Goal: Information Seeking & Learning: Check status

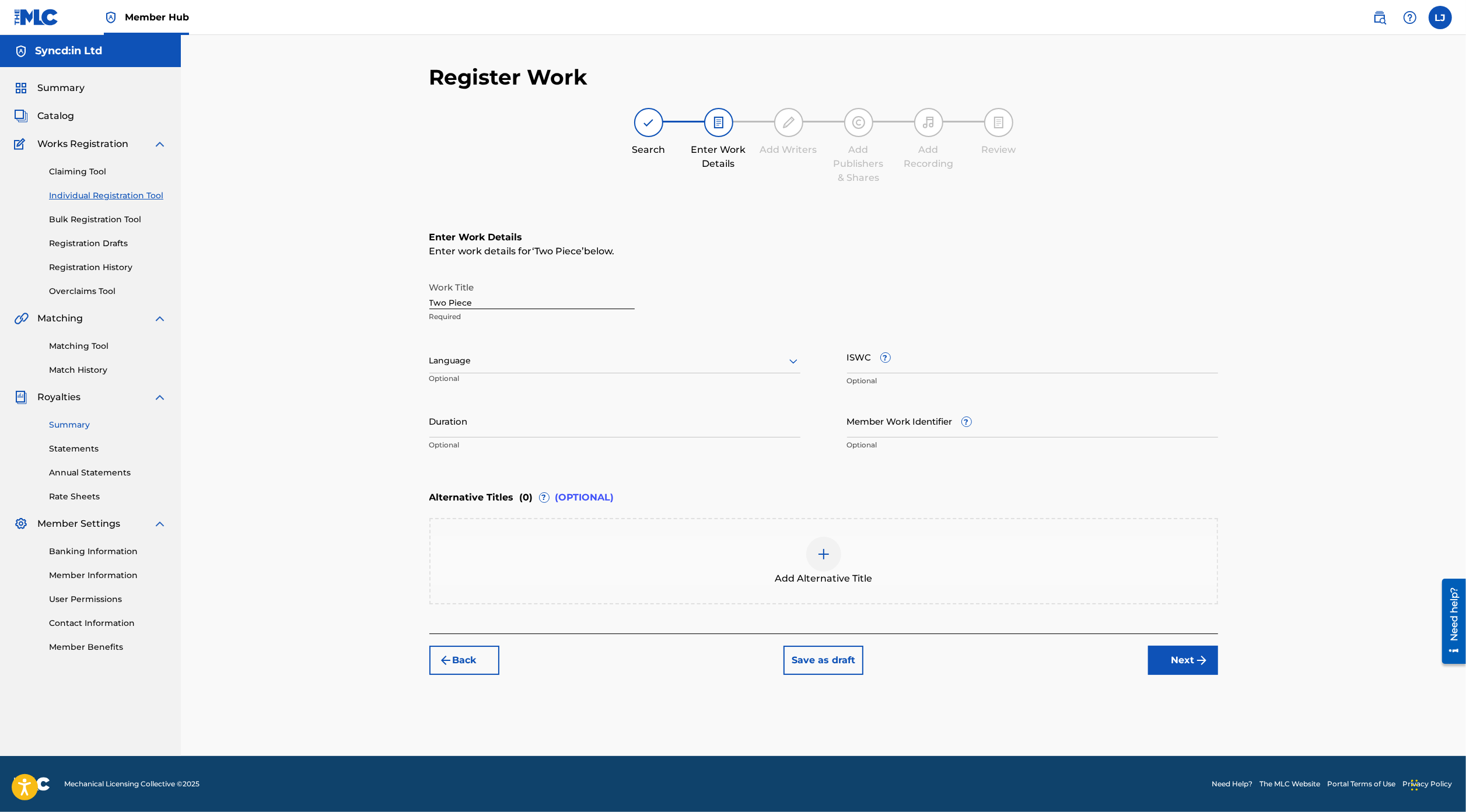
click at [80, 424] on link "Summary" at bounding box center [108, 425] width 118 height 12
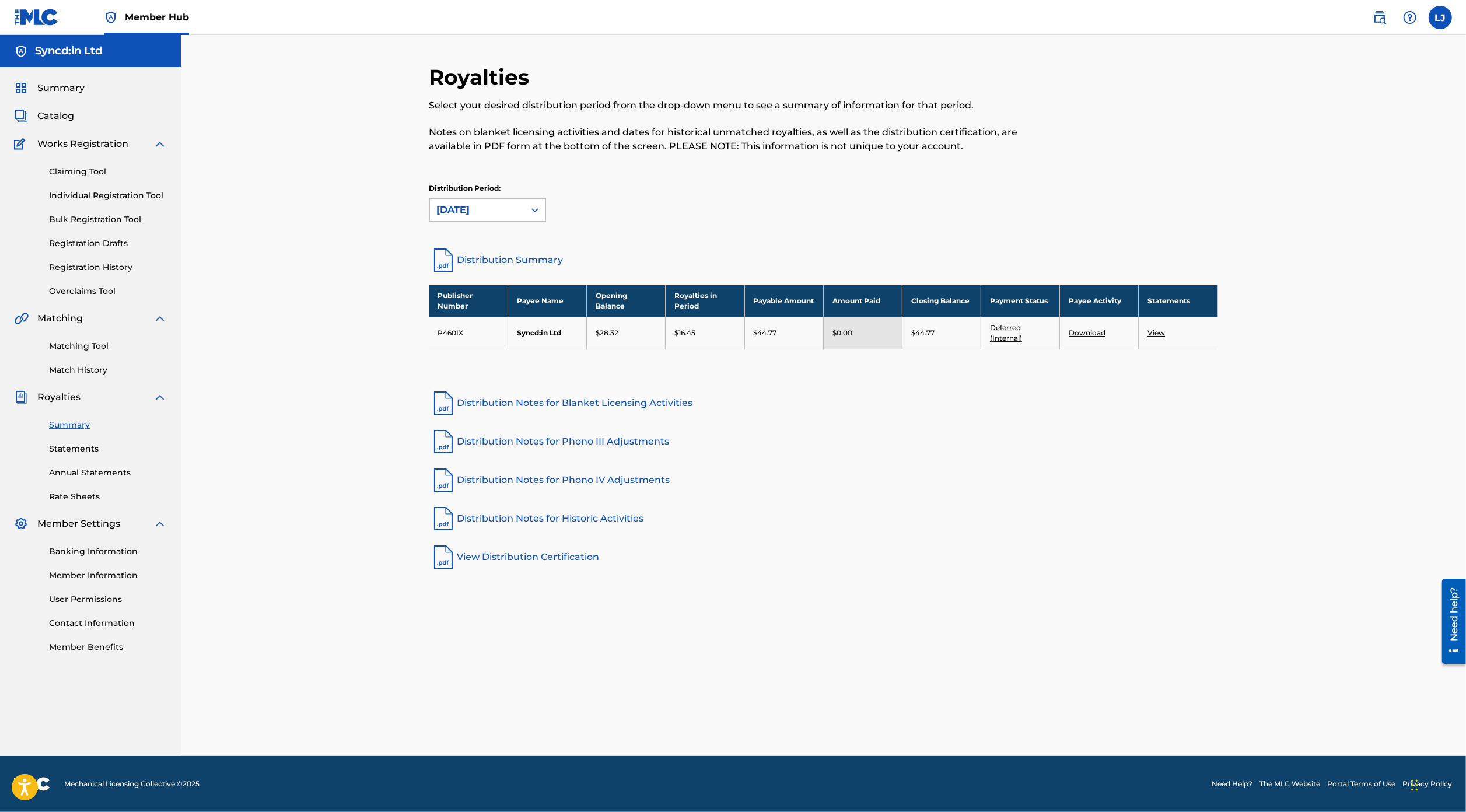
click at [507, 221] on div "Distribution Period: [DATE]" at bounding box center [824, 207] width 789 height 49
click at [497, 210] on div "[DATE]" at bounding box center [477, 209] width 80 height 14
click at [482, 381] on div "[DATE]" at bounding box center [488, 382] width 116 height 29
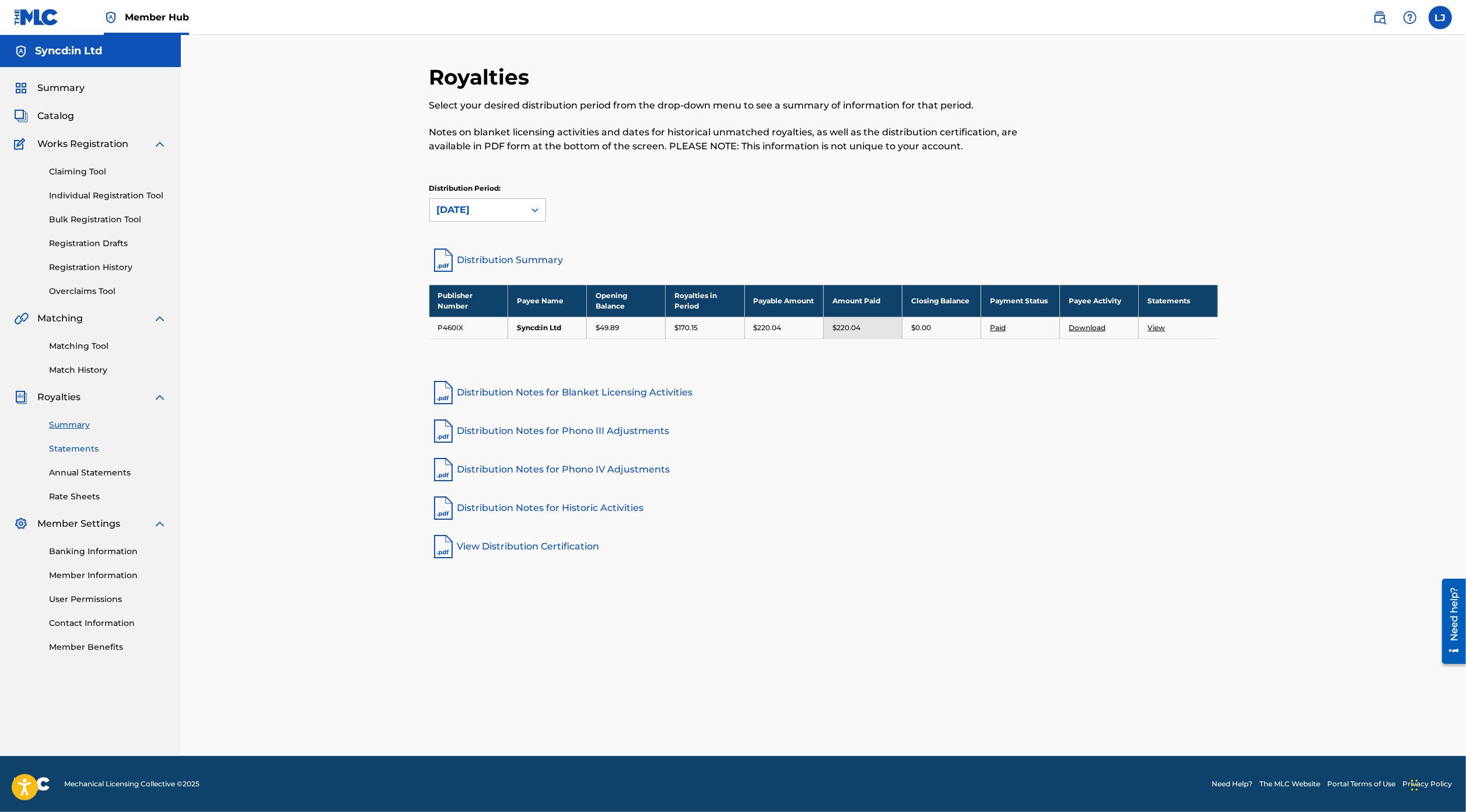
click at [86, 450] on link "Statements" at bounding box center [108, 449] width 118 height 12
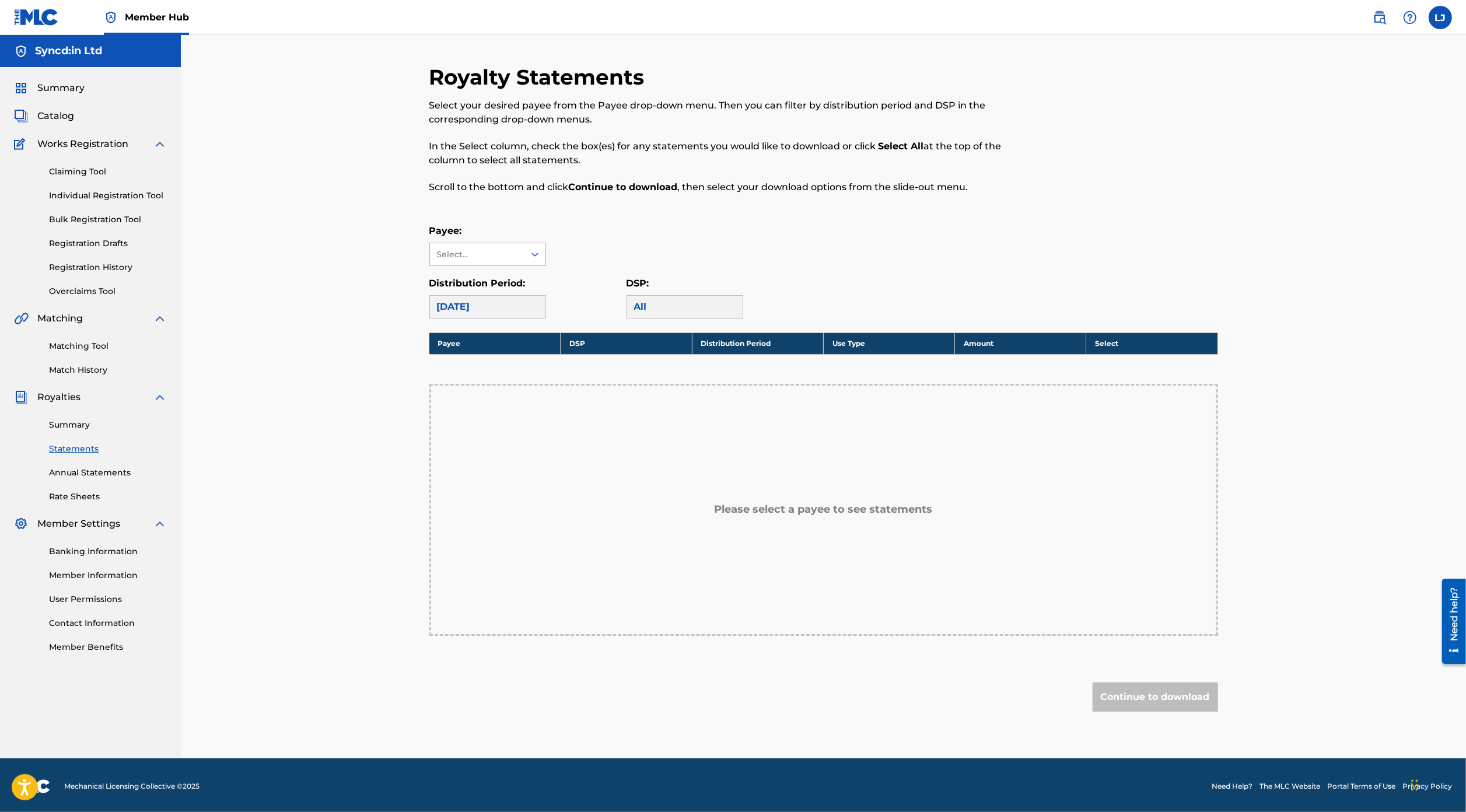
click at [524, 255] on div at bounding box center [534, 254] width 21 height 21
click at [509, 278] on div "Syncd:in Ltd" at bounding box center [488, 280] width 116 height 29
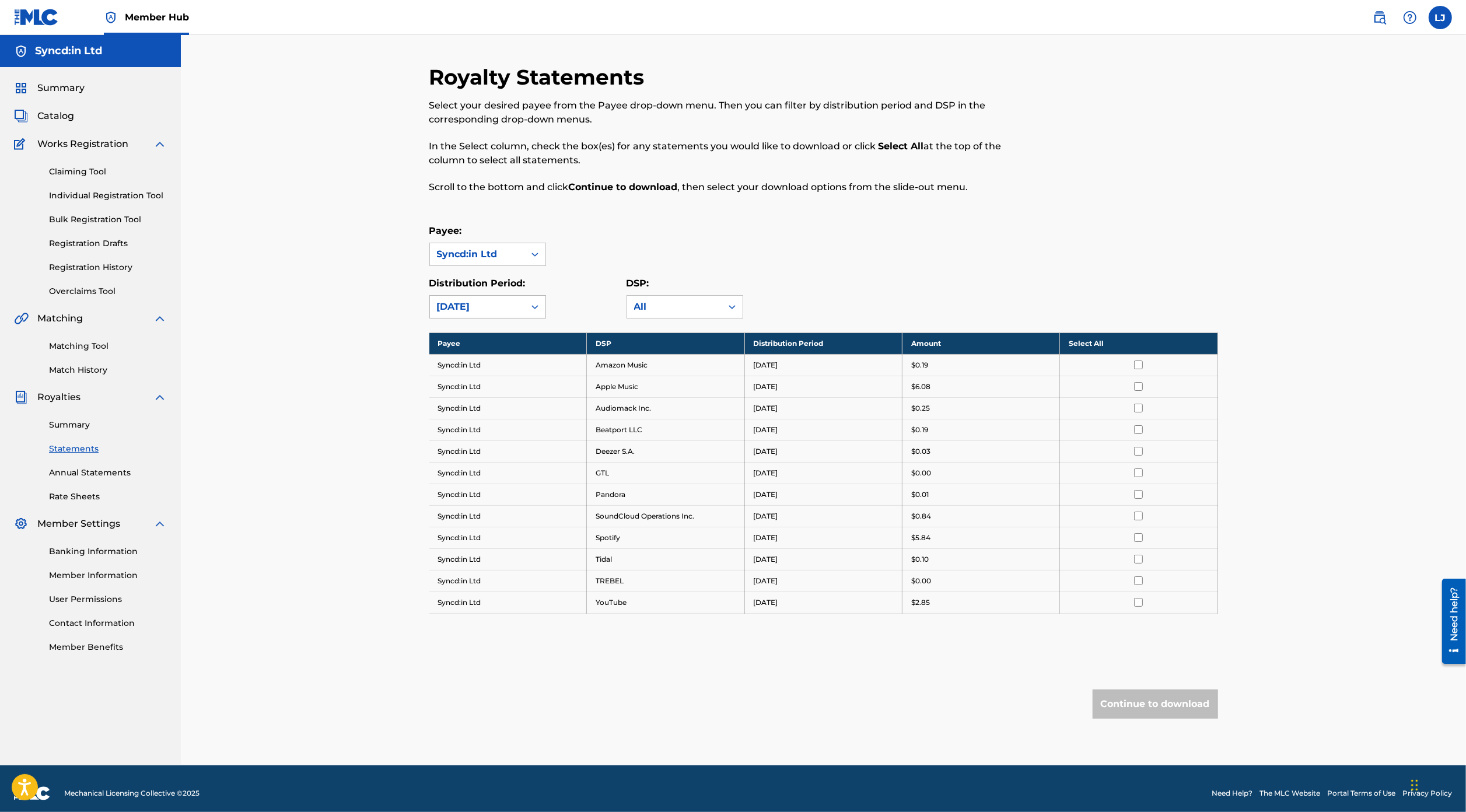
click at [529, 305] on icon at bounding box center [534, 306] width 11 height 11
click at [468, 475] on div "[DATE]" at bounding box center [488, 479] width 116 height 29
click at [465, 365] on td "Syncd:in Ltd" at bounding box center [508, 365] width 158 height 22
click at [770, 362] on td "[DATE]" at bounding box center [823, 365] width 158 height 22
click at [662, 292] on div "DSP: All" at bounding box center [684, 297] width 116 height 42
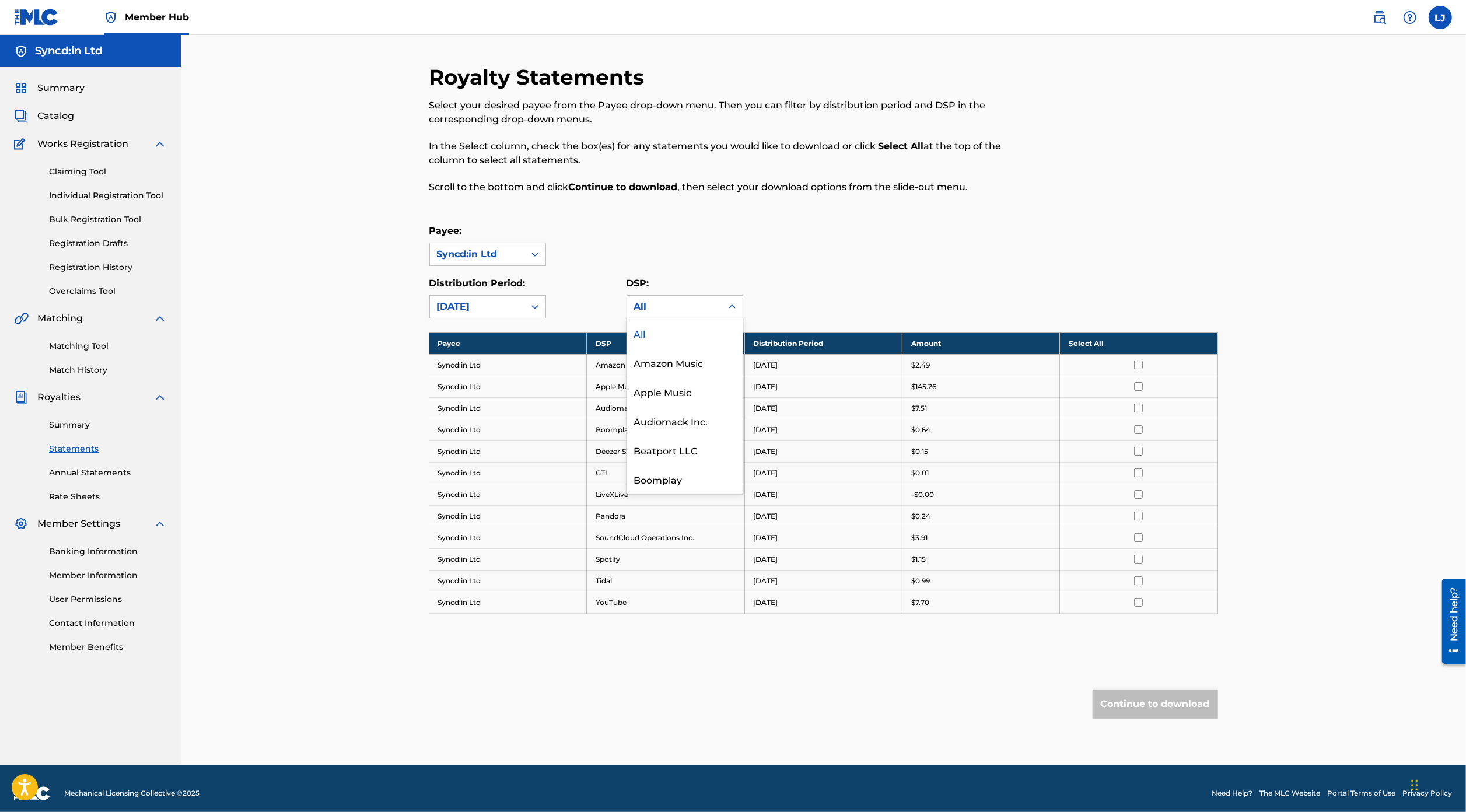
click at [663, 300] on div "All" at bounding box center [674, 306] width 80 height 14
click at [659, 323] on div "All" at bounding box center [684, 333] width 116 height 29
click at [1141, 599] on input "checkbox" at bounding box center [1138, 602] width 9 height 9
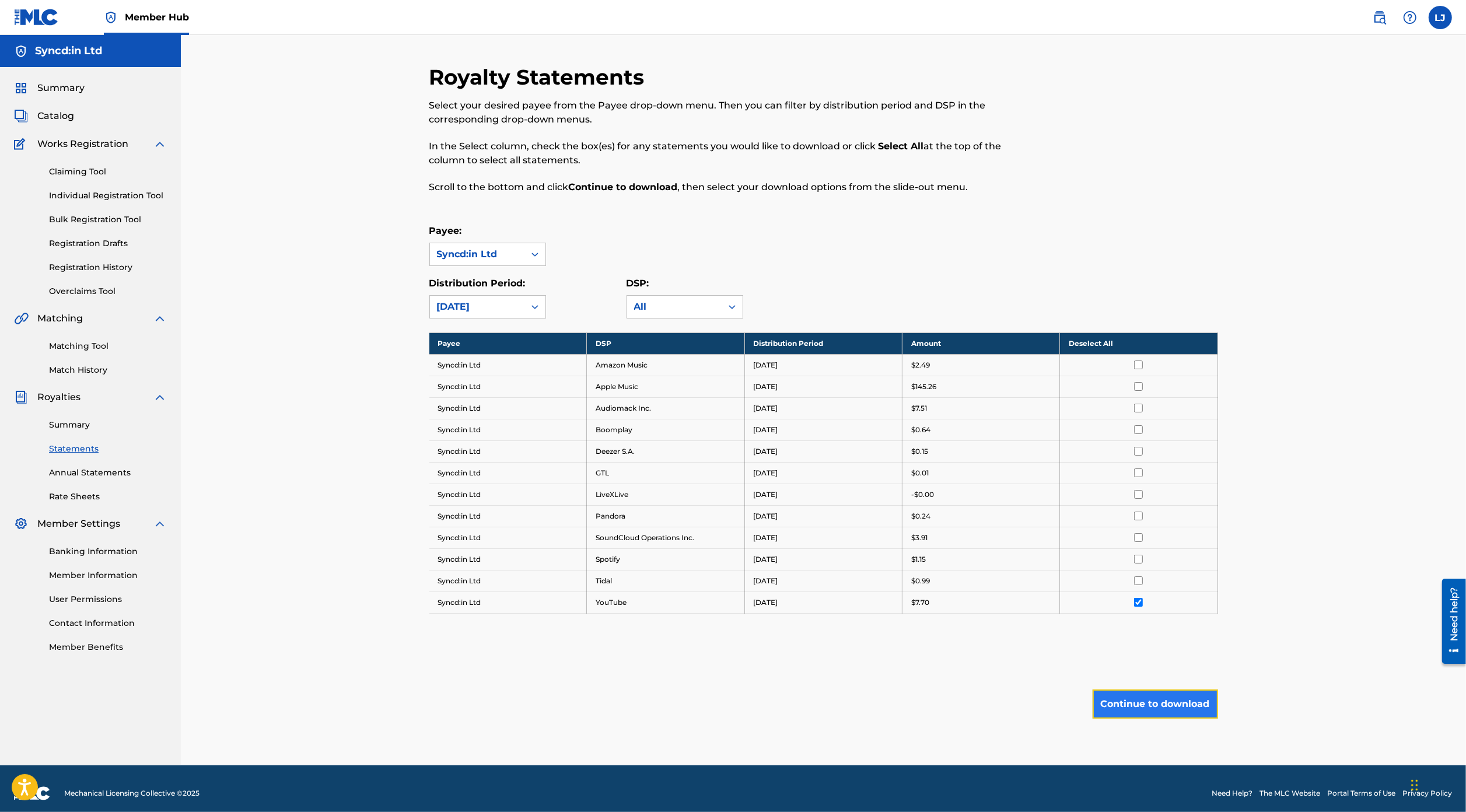
click at [1169, 701] on button "Continue to download" at bounding box center [1155, 703] width 125 height 29
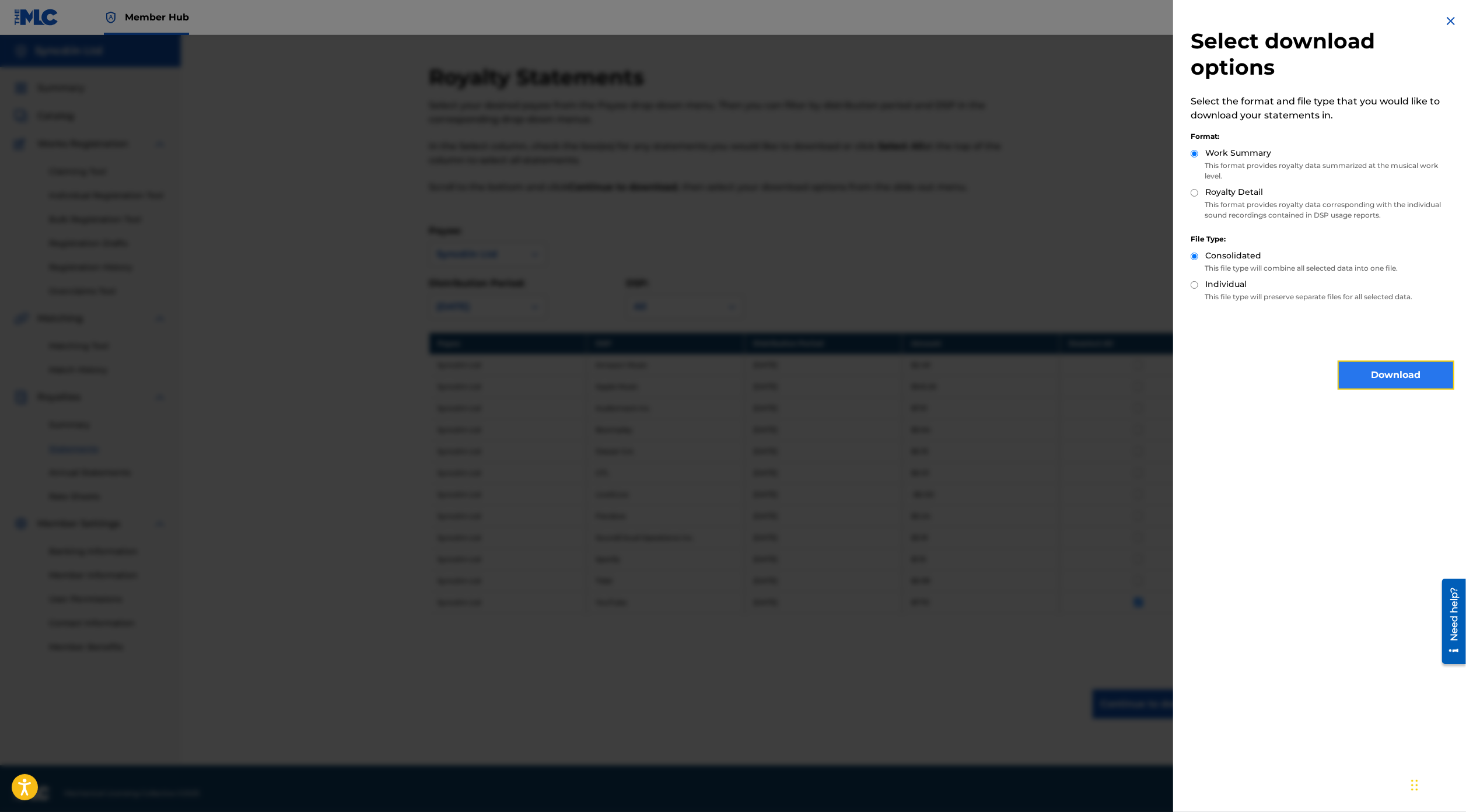
click at [1387, 369] on button "Download" at bounding box center [1396, 375] width 116 height 29
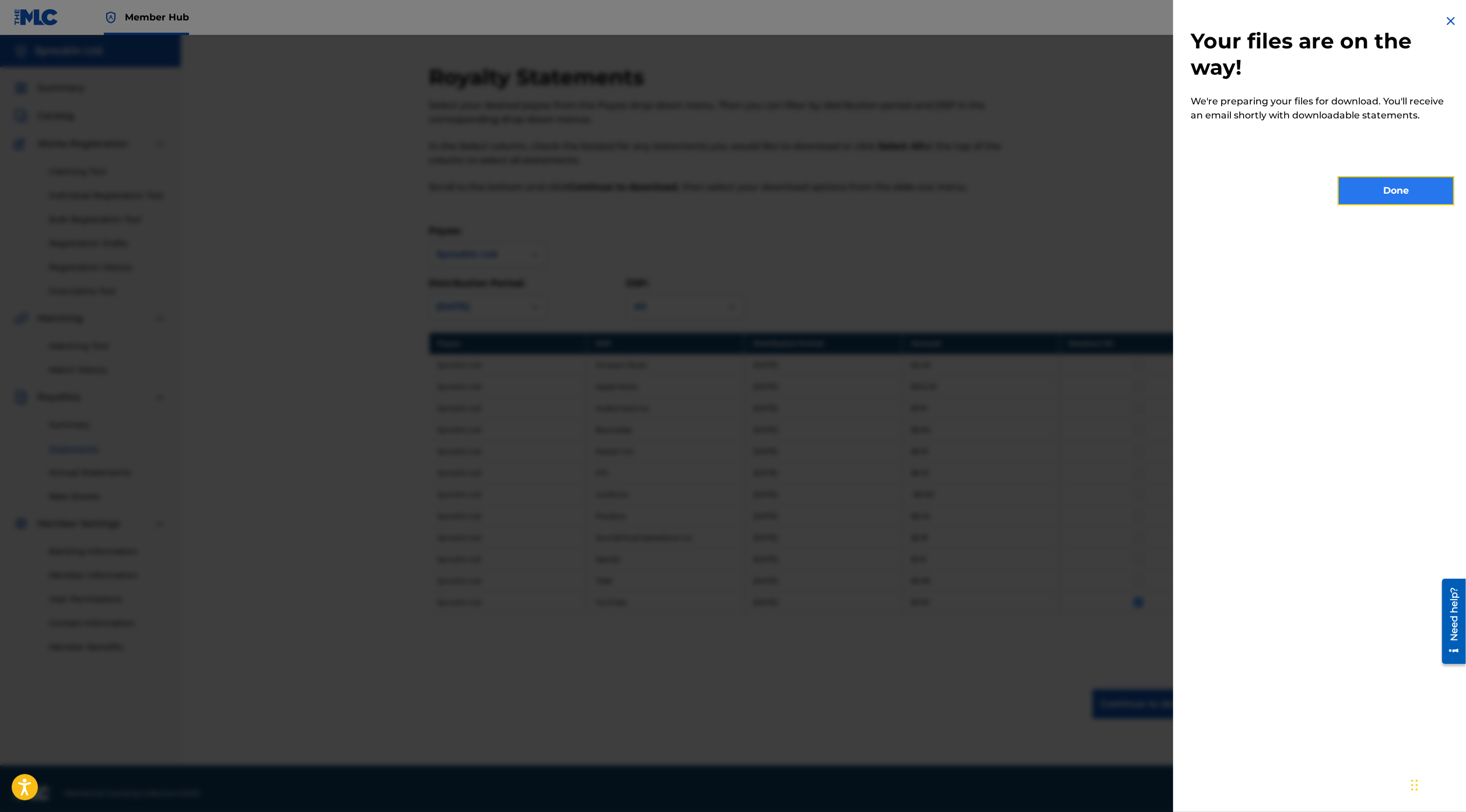
click at [1366, 193] on button "Done" at bounding box center [1396, 191] width 116 height 29
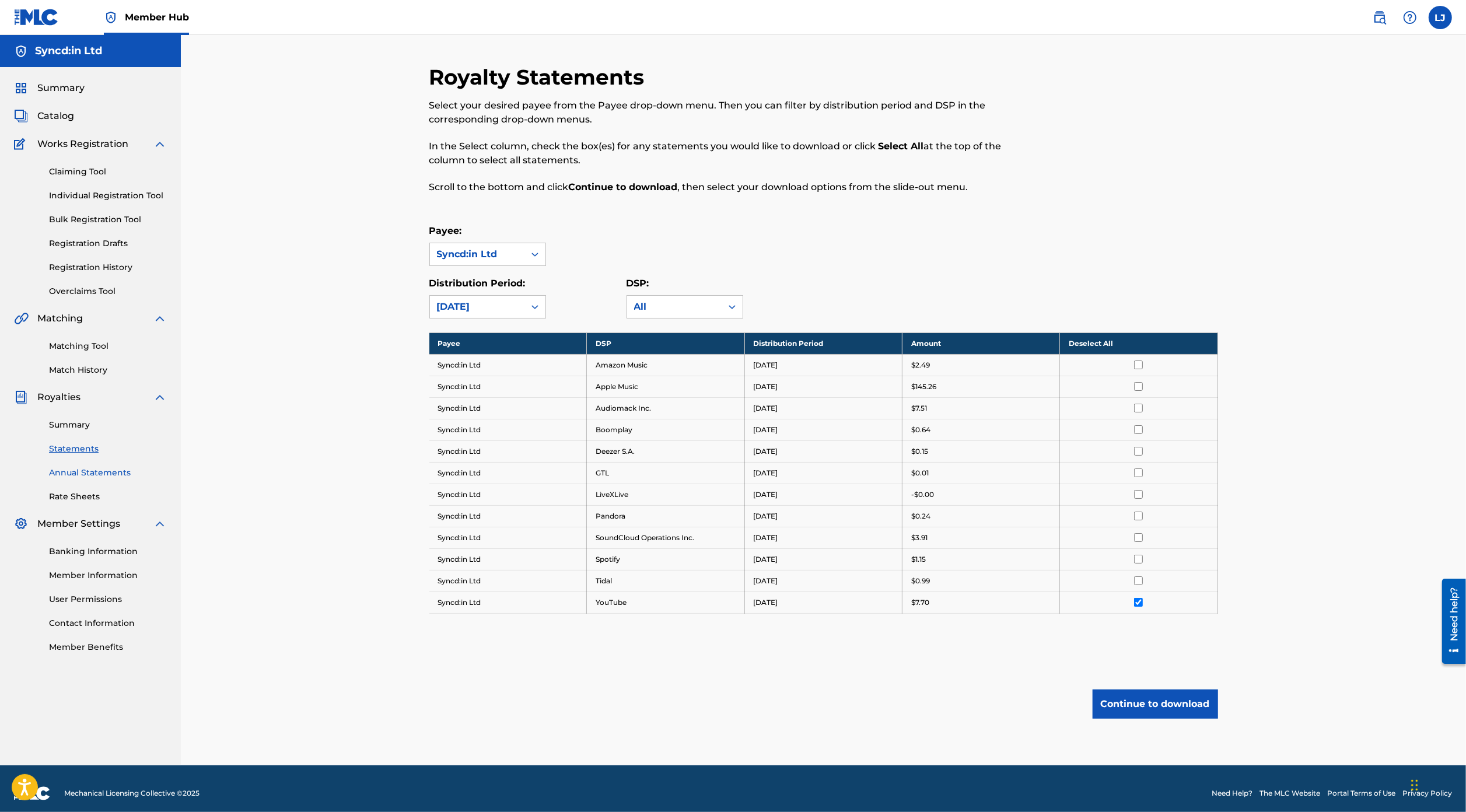
click at [100, 473] on link "Annual Statements" at bounding box center [108, 473] width 118 height 12
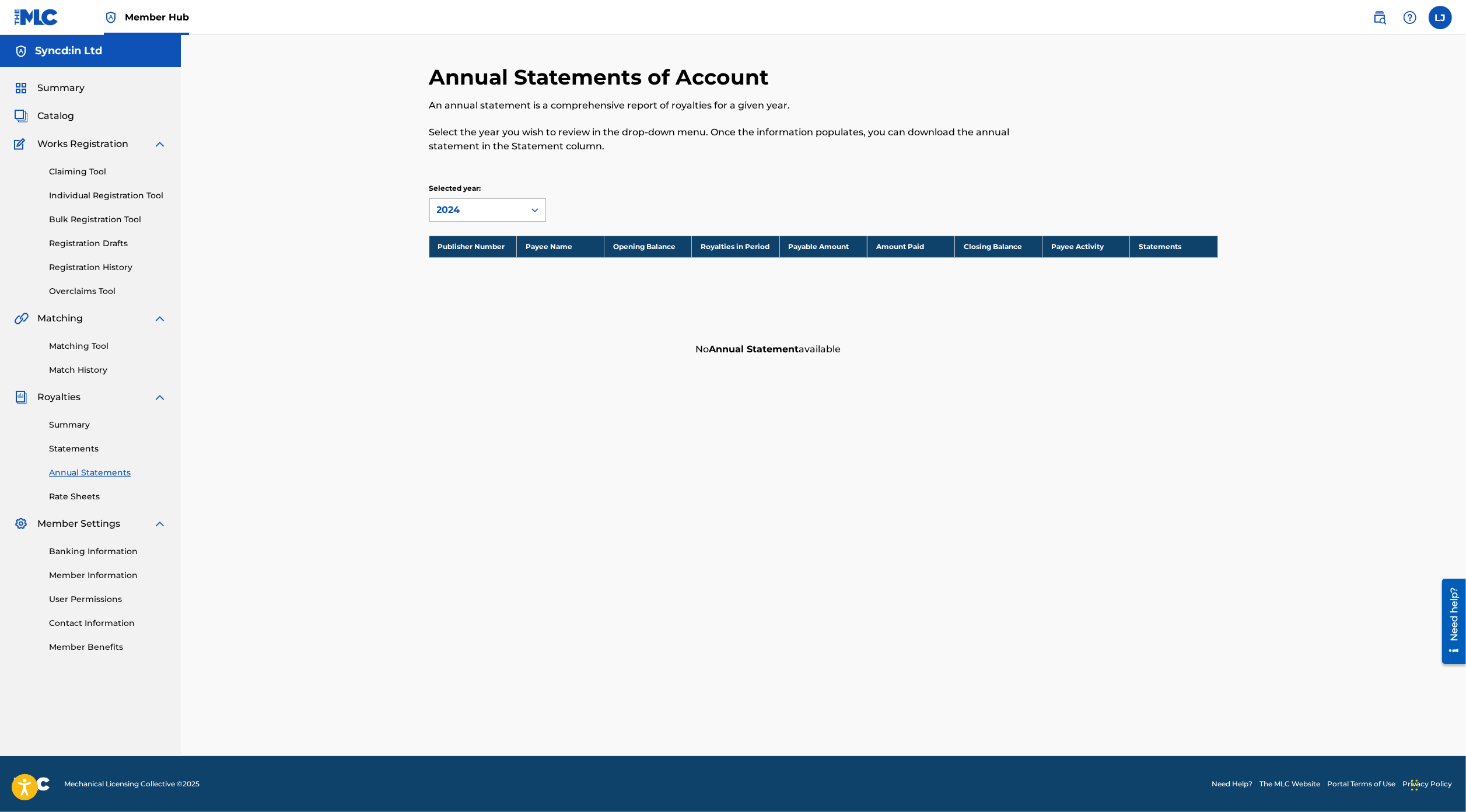
click at [500, 208] on div "2024" at bounding box center [477, 209] width 80 height 14
click at [486, 261] on div "2023" at bounding box center [488, 265] width 116 height 29
click at [500, 212] on div "2023" at bounding box center [477, 209] width 80 height 14
click at [492, 232] on div "2024" at bounding box center [488, 236] width 116 height 29
click at [74, 422] on link "Summary" at bounding box center [108, 425] width 118 height 12
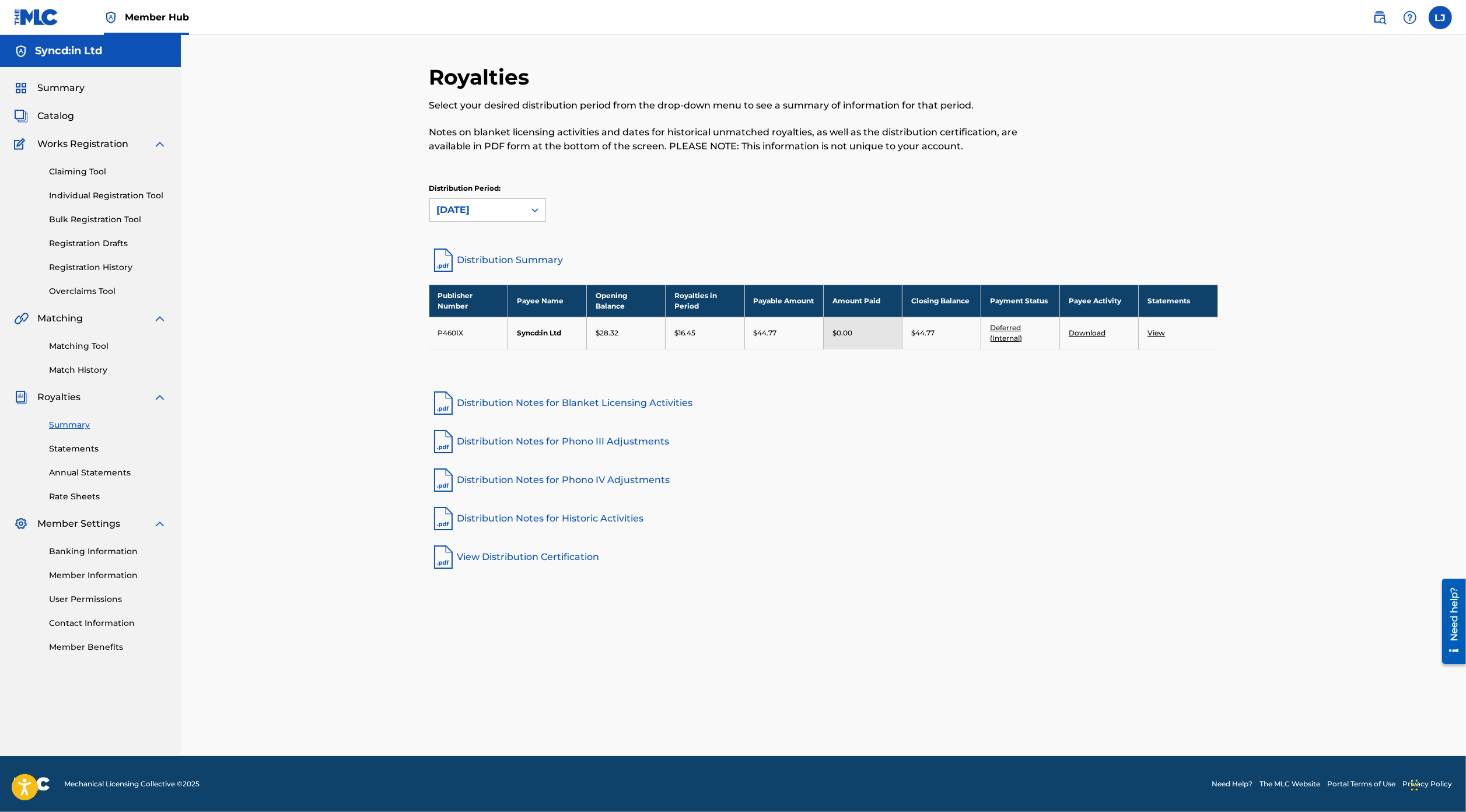
click at [542, 261] on link "Distribution Summary" at bounding box center [824, 260] width 789 height 28
click at [534, 205] on icon at bounding box center [534, 209] width 11 height 11
click at [474, 382] on div "[DATE]" at bounding box center [488, 382] width 116 height 29
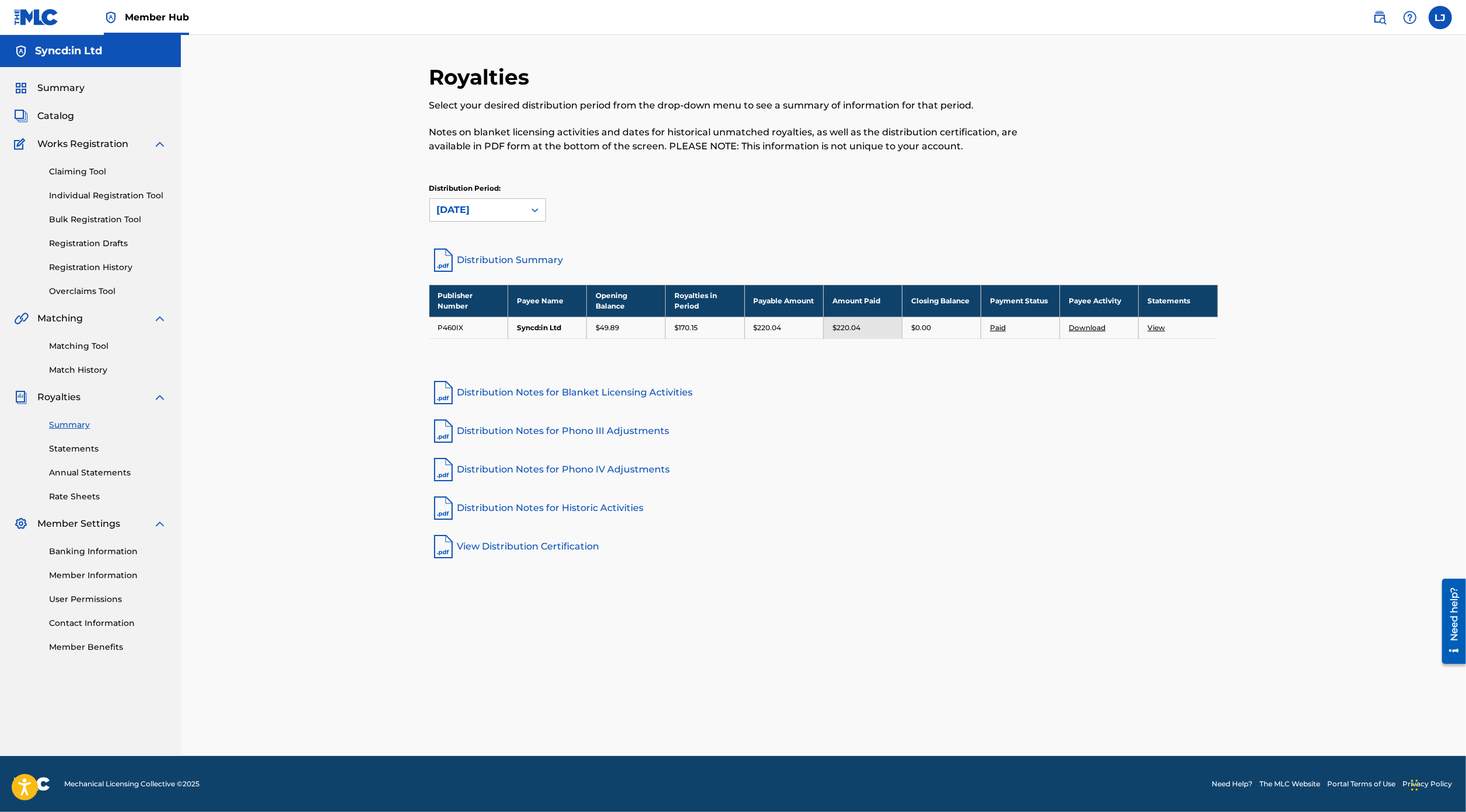
click at [510, 255] on link "Distribution Summary" at bounding box center [824, 260] width 789 height 28
click at [517, 207] on div "[DATE]" at bounding box center [477, 209] width 80 height 14
click at [487, 364] on div "[DATE]" at bounding box center [488, 372] width 116 height 29
click at [1083, 324] on link "Download" at bounding box center [1086, 327] width 37 height 9
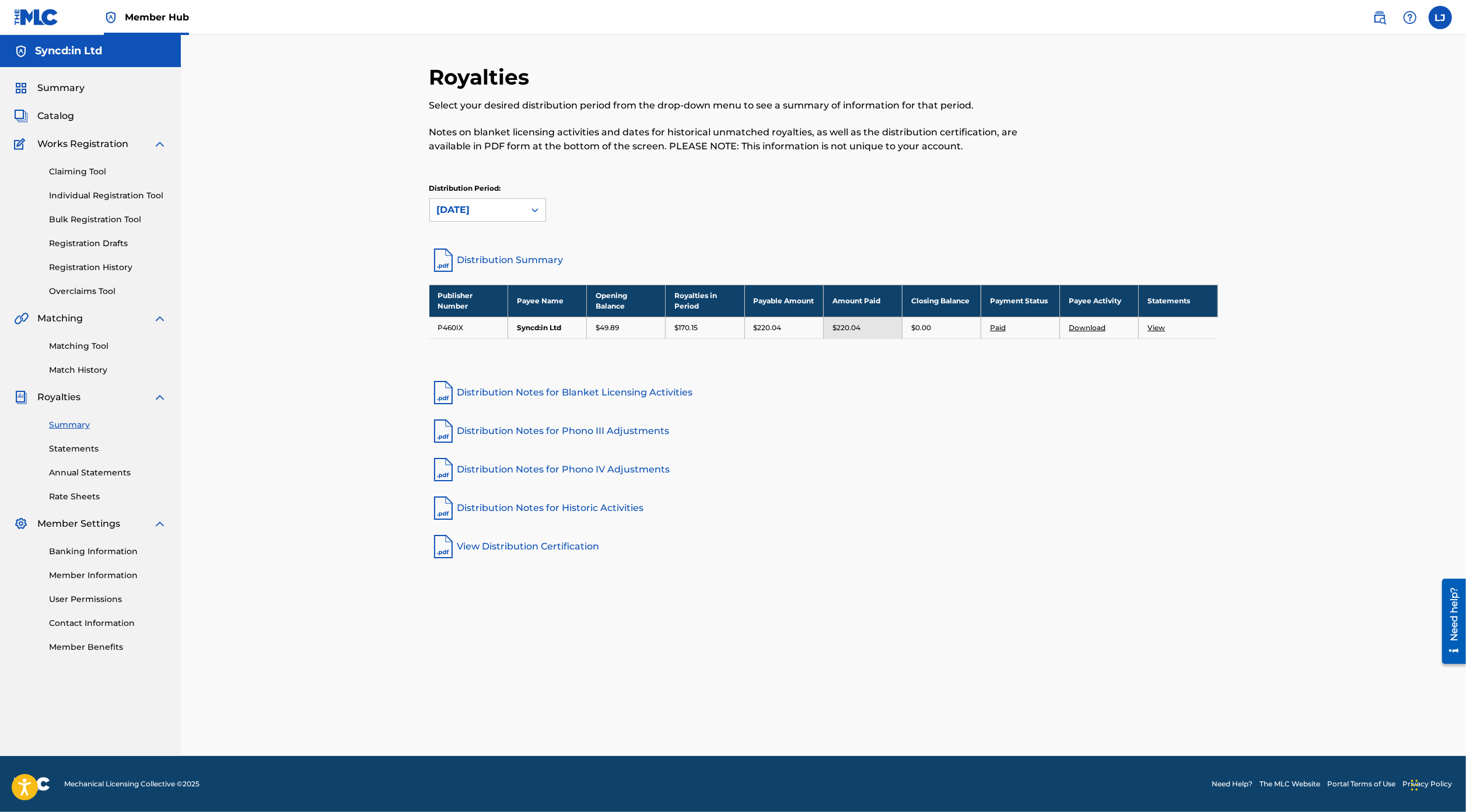
click at [1161, 324] on link "View" at bounding box center [1156, 327] width 17 height 9
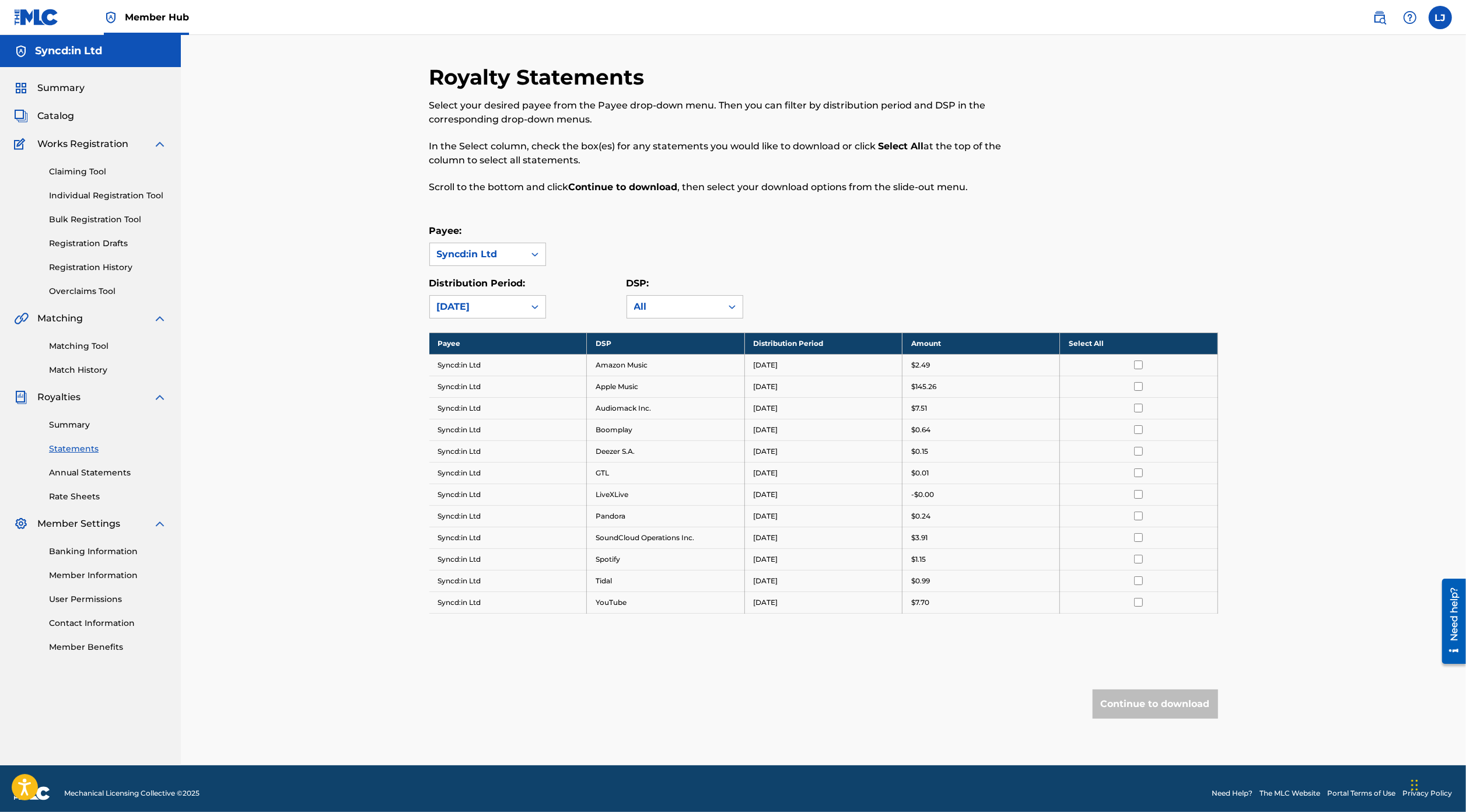
click at [459, 362] on td "Syncd:in Ltd" at bounding box center [508, 365] width 158 height 22
click at [80, 82] on span "Summary" at bounding box center [61, 88] width 47 height 14
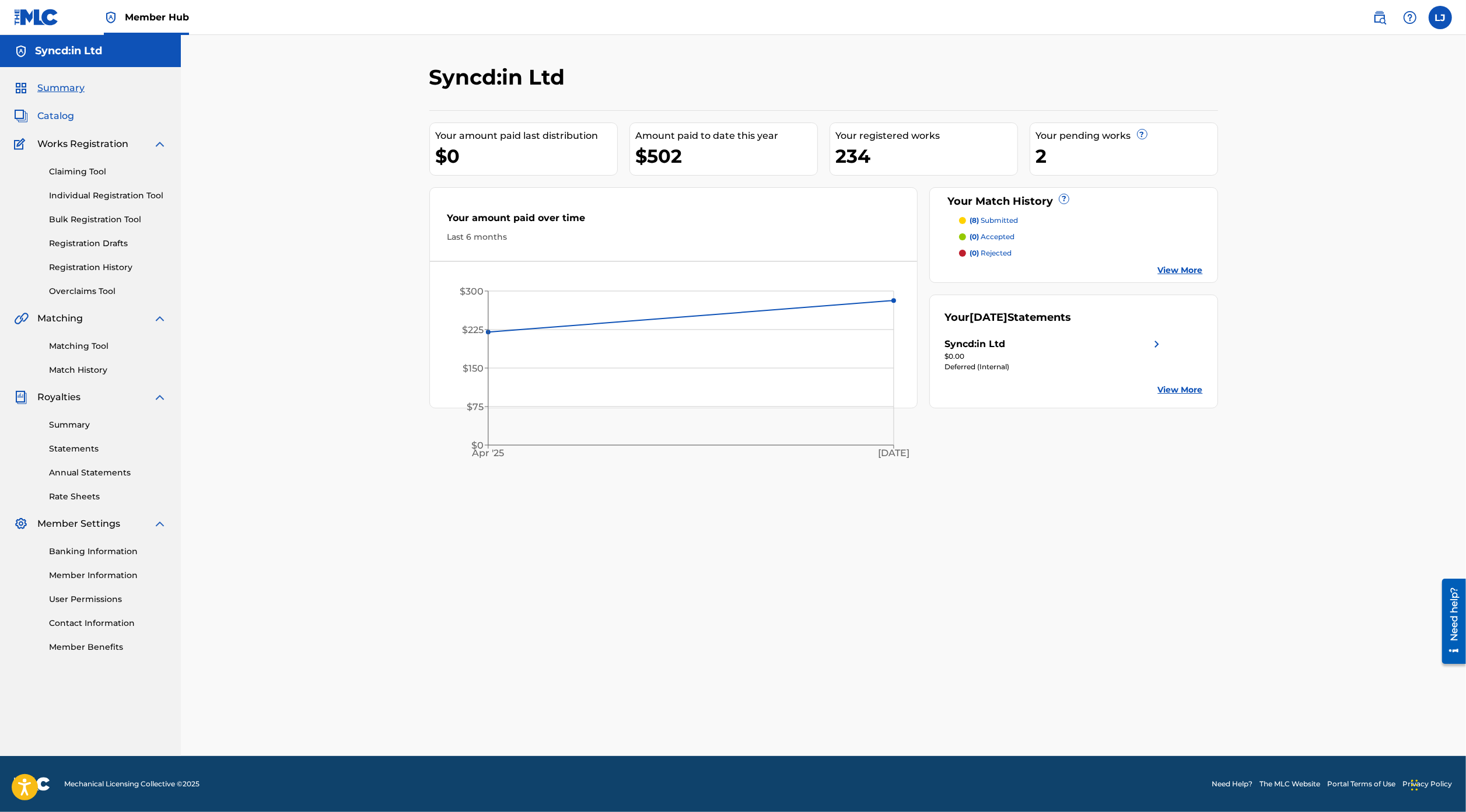
click at [61, 115] on span "Catalog" at bounding box center [55, 116] width 37 height 14
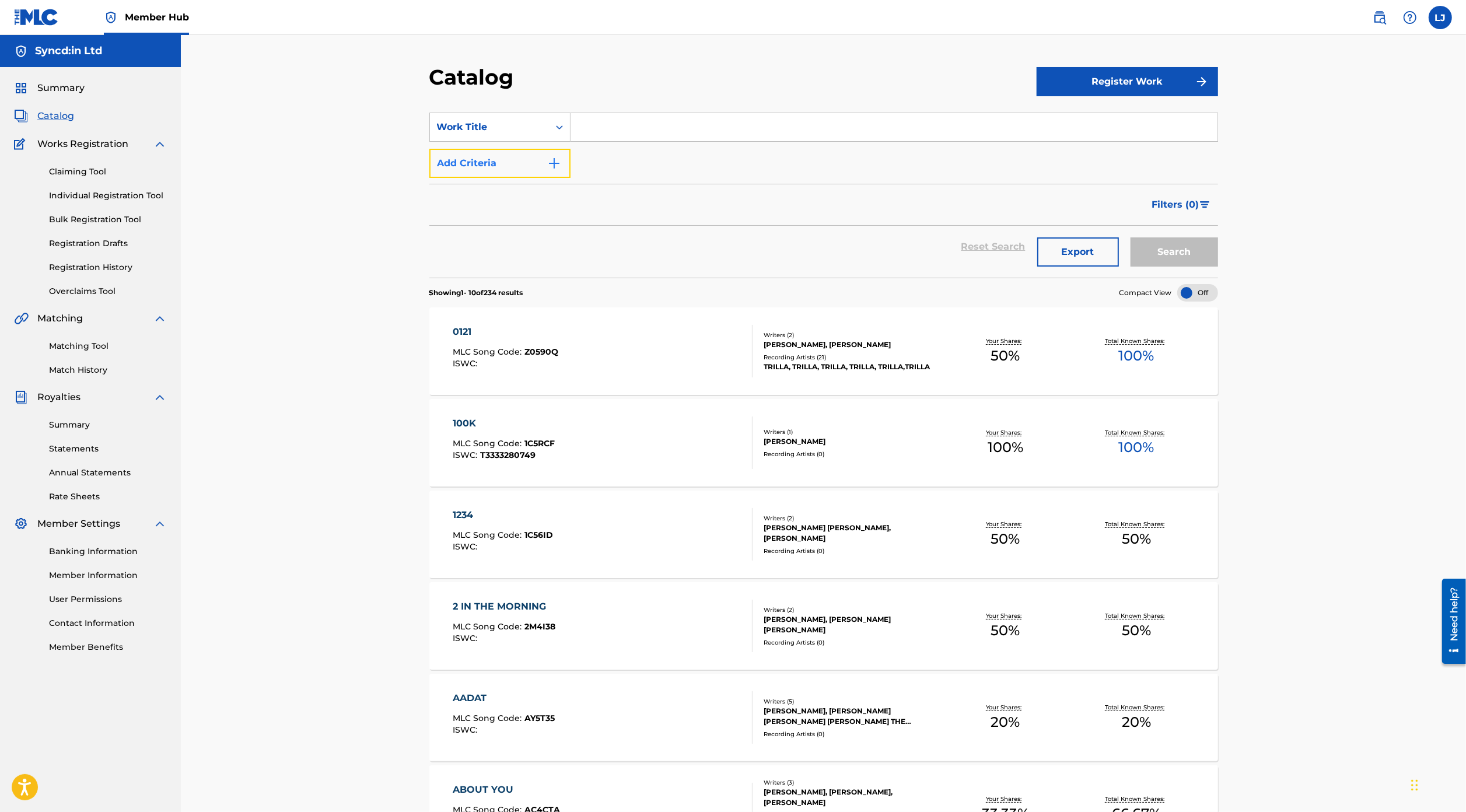
click at [556, 163] on img "Search Form" at bounding box center [554, 163] width 14 height 14
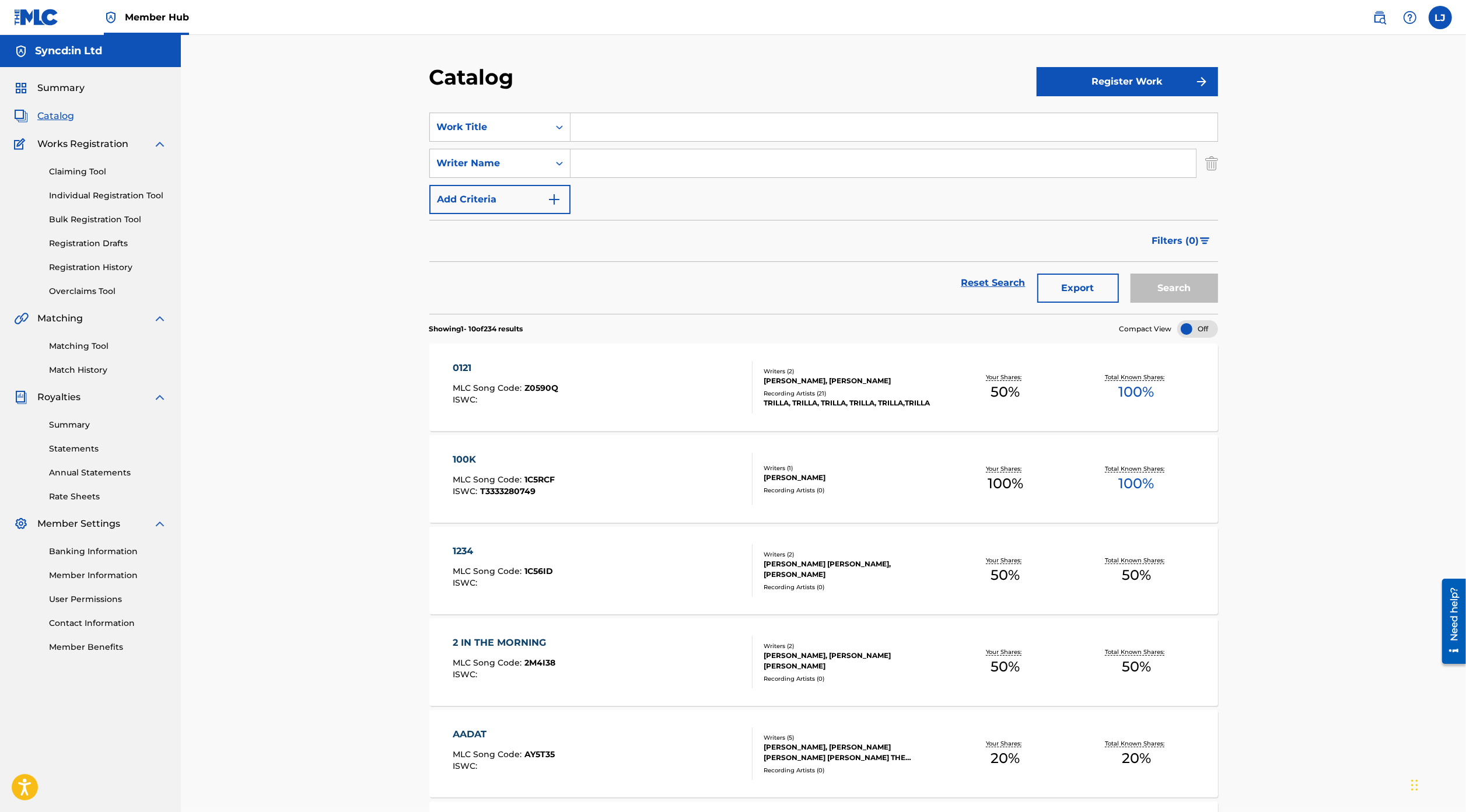
click at [599, 146] on div "SearchWithCriteria6d9359bf-cfaf-41e7-a3c5-095559e9c94f Work Title SearchWithCri…" at bounding box center [824, 163] width 789 height 101
click at [599, 161] on input "Search Form" at bounding box center [883, 163] width 625 height 28
type input "[PERSON_NAME]"
click at [1131, 273] on button "Search" at bounding box center [1174, 288] width 88 height 29
